Goal: Information Seeking & Learning: Learn about a topic

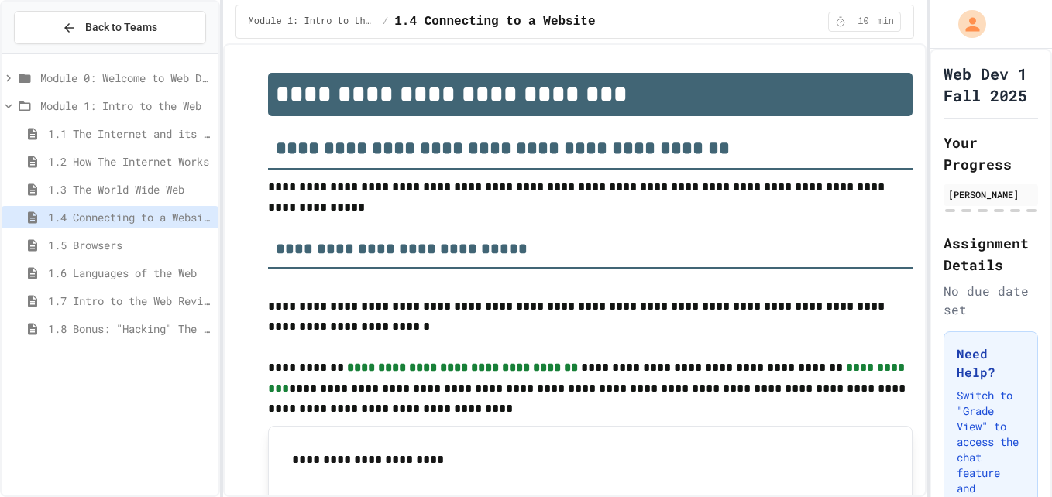
click at [115, 168] on span "1.2 How The Internet Works" at bounding box center [130, 161] width 164 height 16
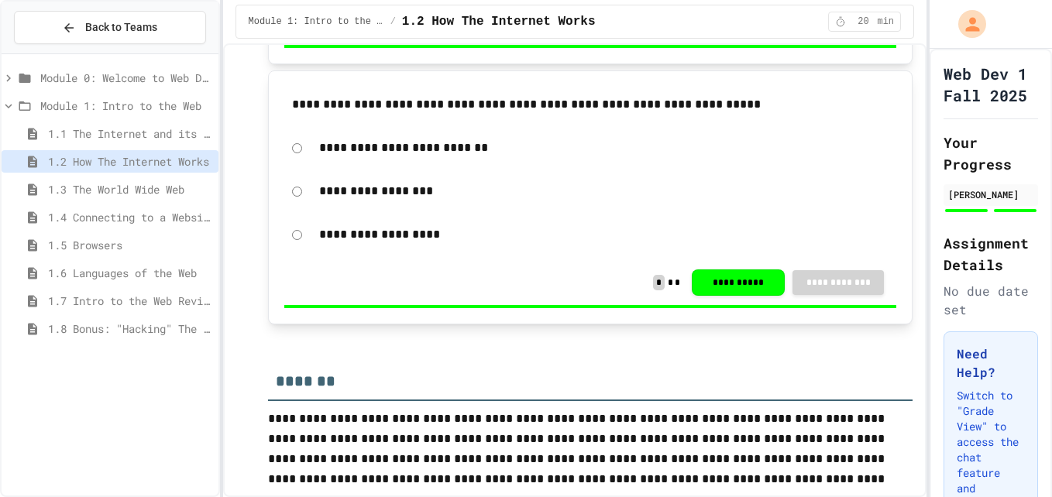
scroll to position [5393, 0]
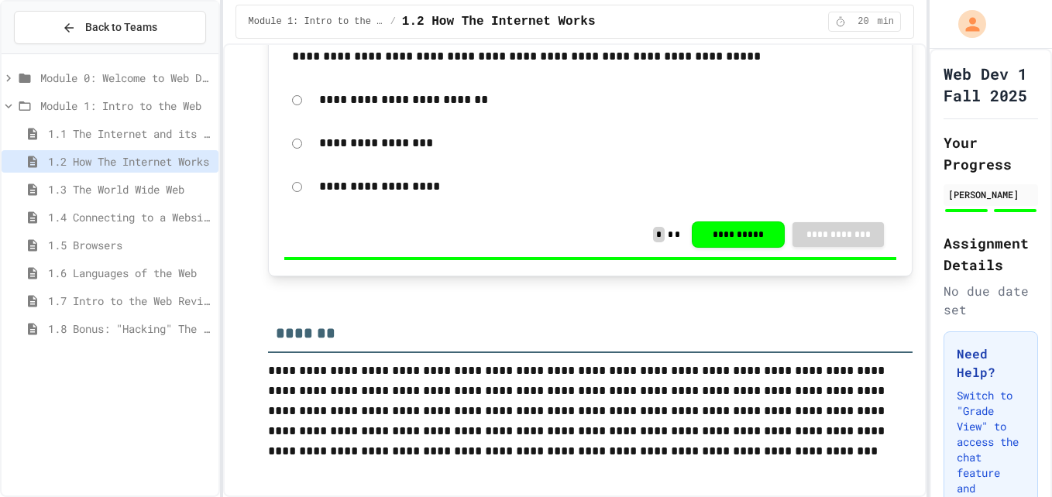
click at [125, 194] on span "1.3 The World Wide Web" at bounding box center [130, 189] width 164 height 16
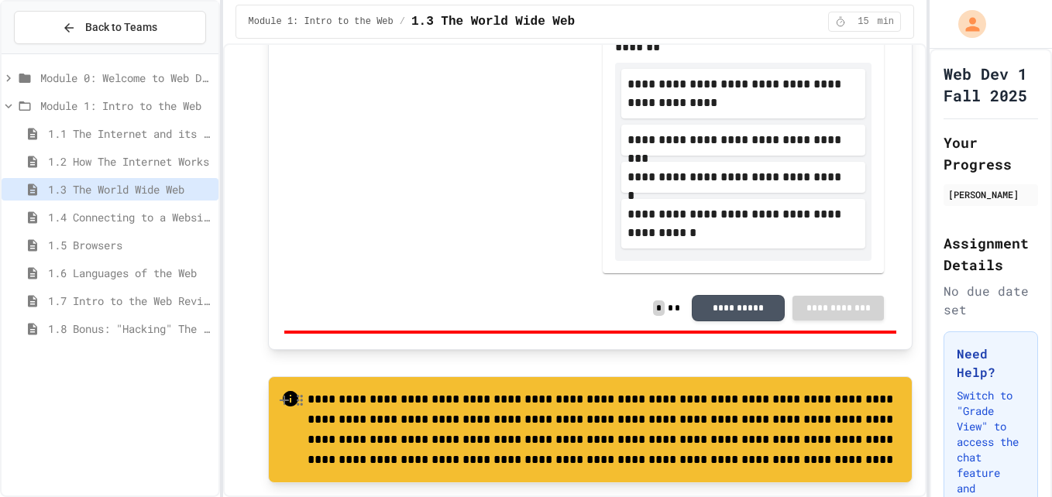
scroll to position [1624, 0]
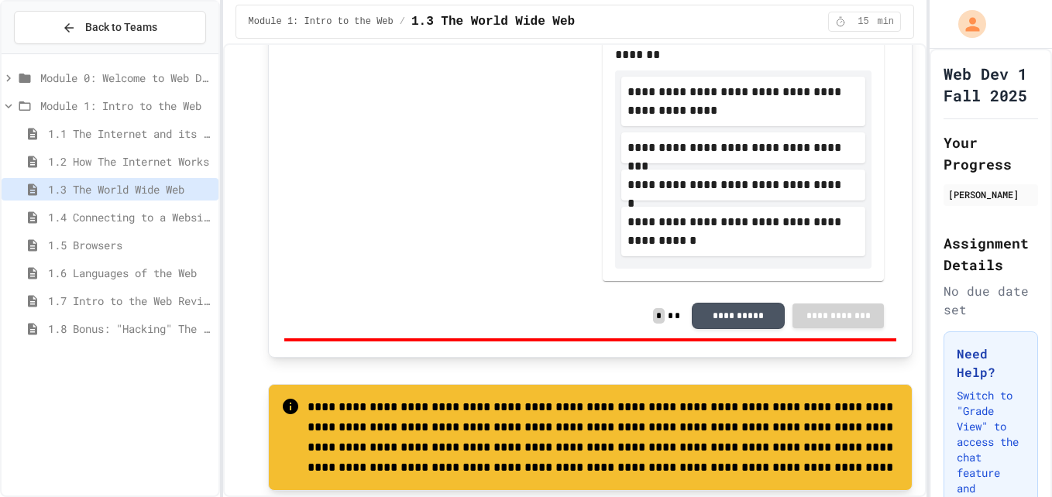
click at [108, 218] on span "1.4 Connecting to a Website" at bounding box center [130, 217] width 164 height 16
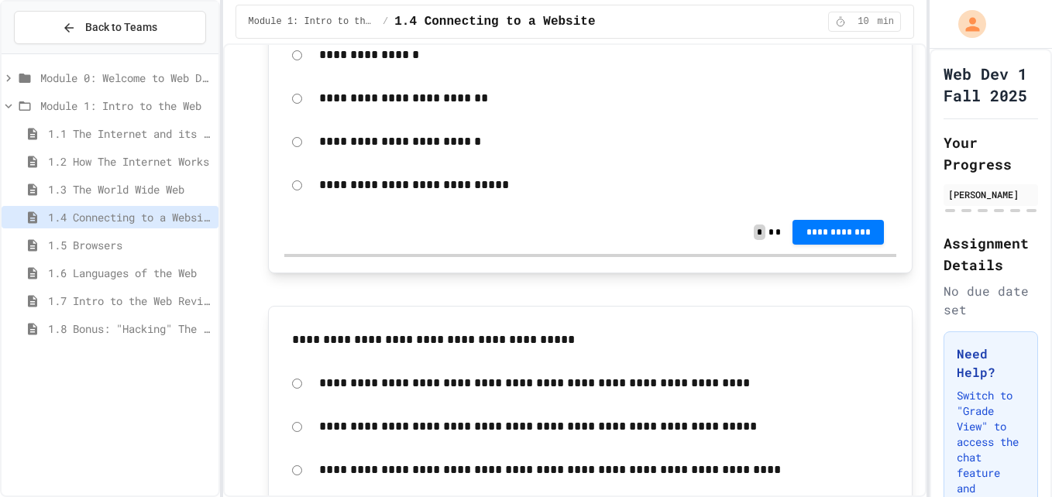
scroll to position [1859, 0]
